Goal: Find specific fact: Find specific fact

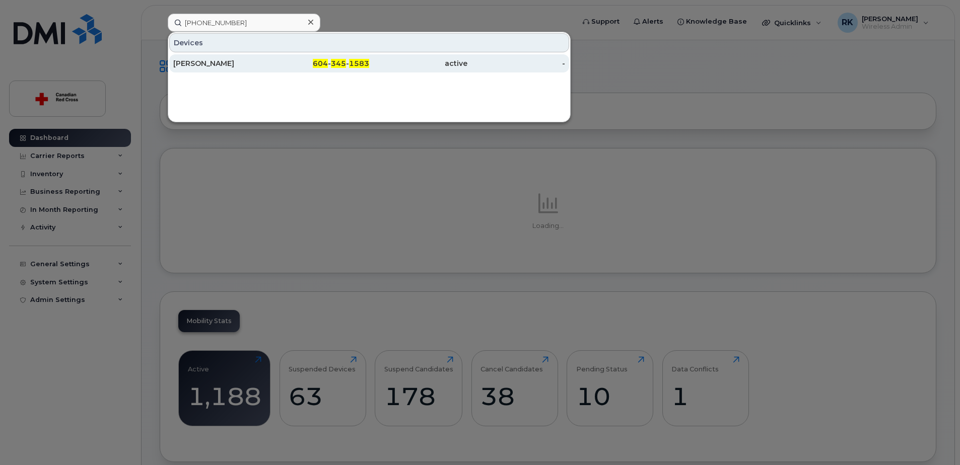
type input "604 345 1583"
click at [244, 64] on div "[PERSON_NAME]" at bounding box center [222, 63] width 98 height 10
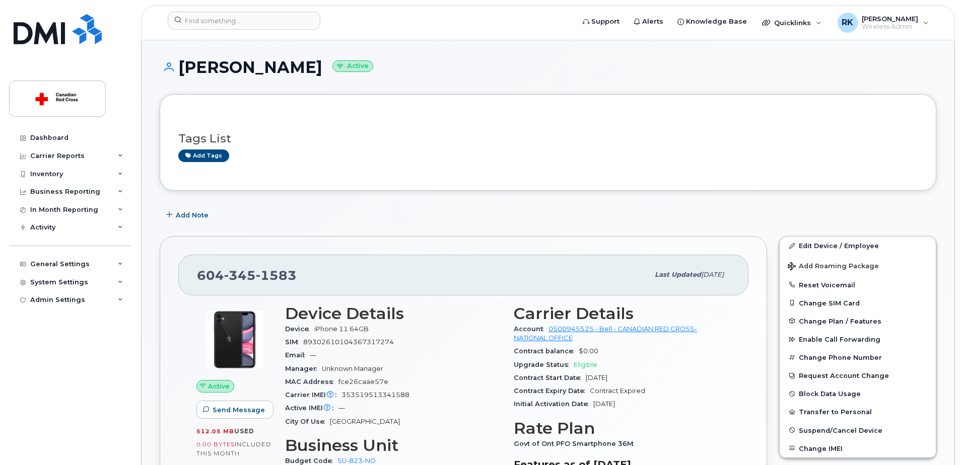
scroll to position [50, 0]
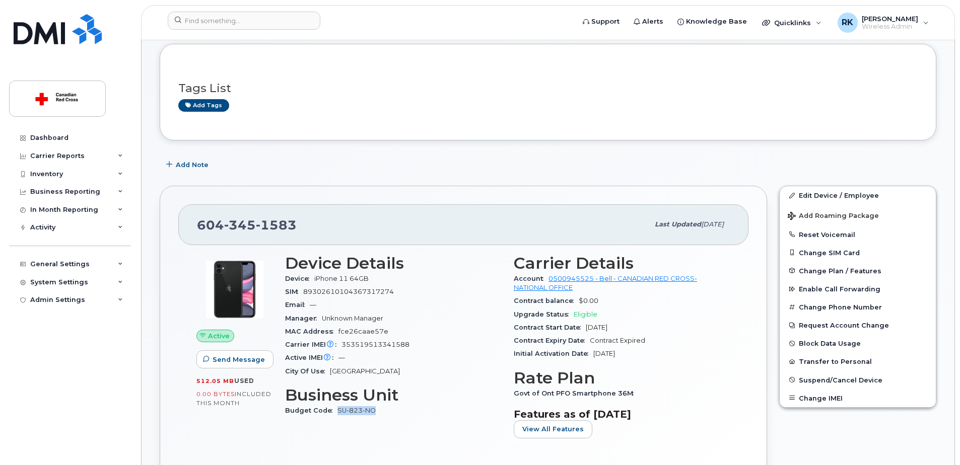
drag, startPoint x: 371, startPoint y: 413, endPoint x: 338, endPoint y: 410, distance: 33.4
click at [338, 410] on div "Budget Code SU-823-NO" at bounding box center [393, 411] width 217 height 13
copy link "SU-823-NO"
